Goal: Navigation & Orientation: Find specific page/section

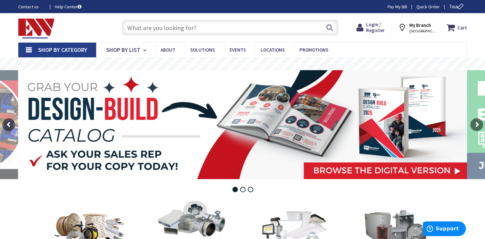
click at [429, 29] on span "[GEOGRAPHIC_DATA], [GEOGRAPHIC_DATA]" at bounding box center [422, 31] width 27 height 5
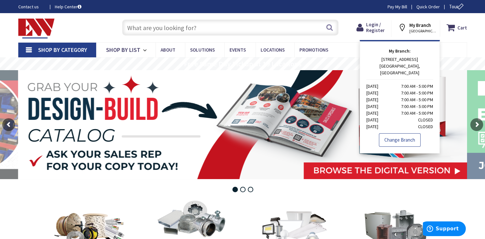
click at [405, 134] on link "Change Branch" at bounding box center [400, 139] width 42 height 13
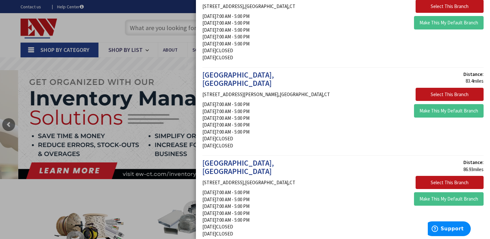
scroll to position [128, 0]
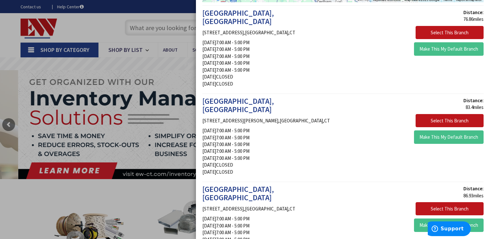
click at [168, 79] on div at bounding box center [245, 119] width 490 height 239
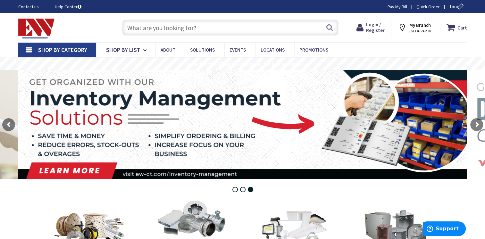
click at [420, 27] on strong "My Branch" at bounding box center [419, 25] width 21 height 6
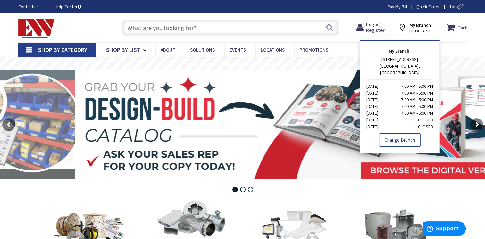
click at [392, 133] on link "Change Branch" at bounding box center [400, 139] width 42 height 13
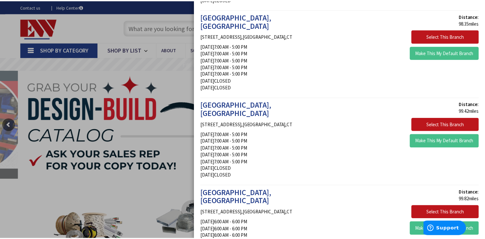
scroll to position [577, 0]
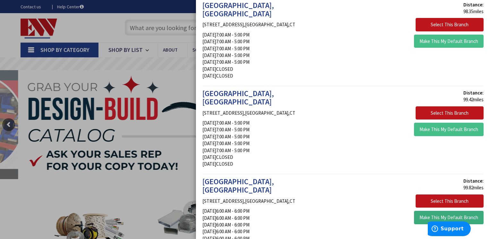
click at [438, 211] on button "Make This My Default Branch" at bounding box center [449, 217] width 70 height 13
